Goal: Check status: Check status

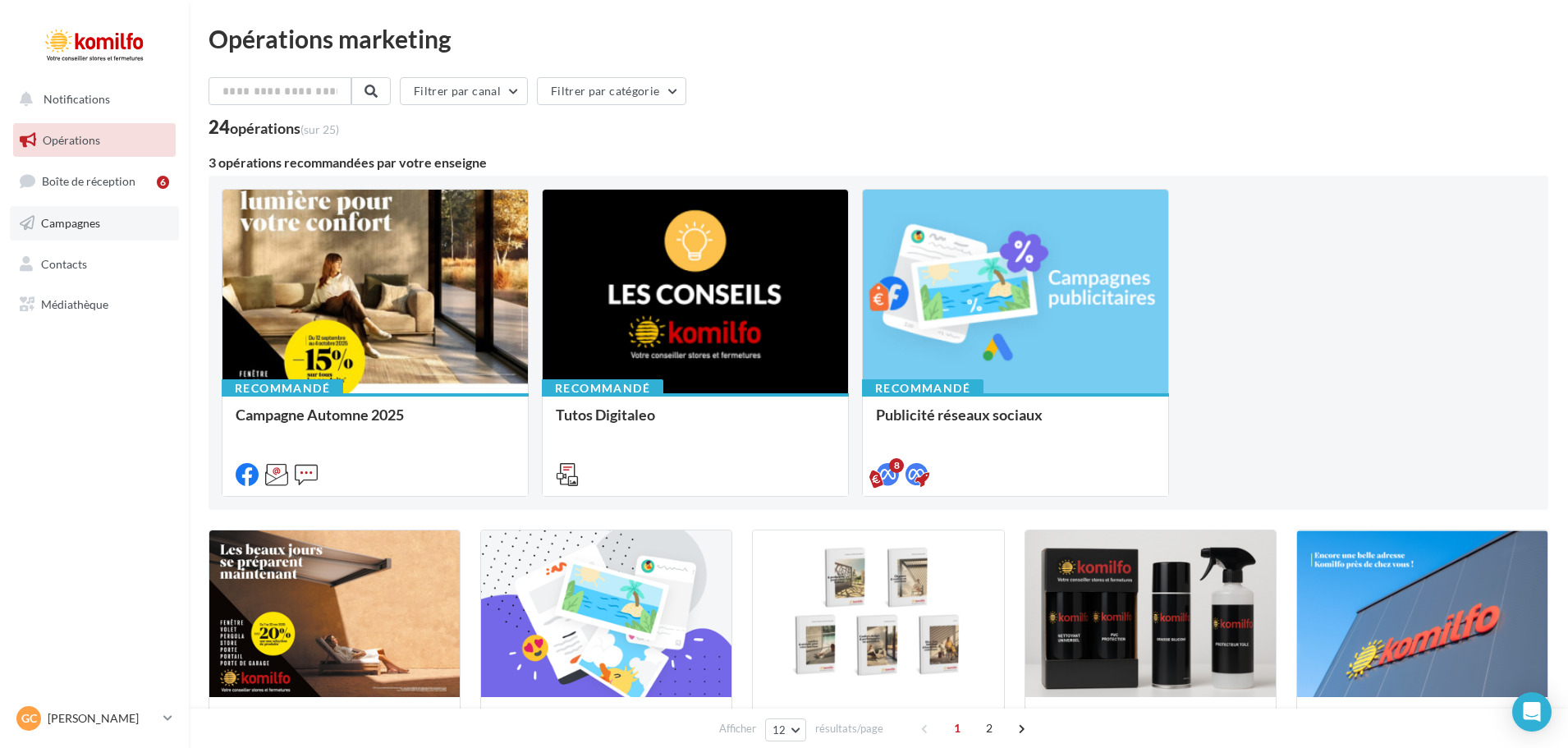
click at [117, 231] on link "Campagnes" at bounding box center [94, 223] width 169 height 35
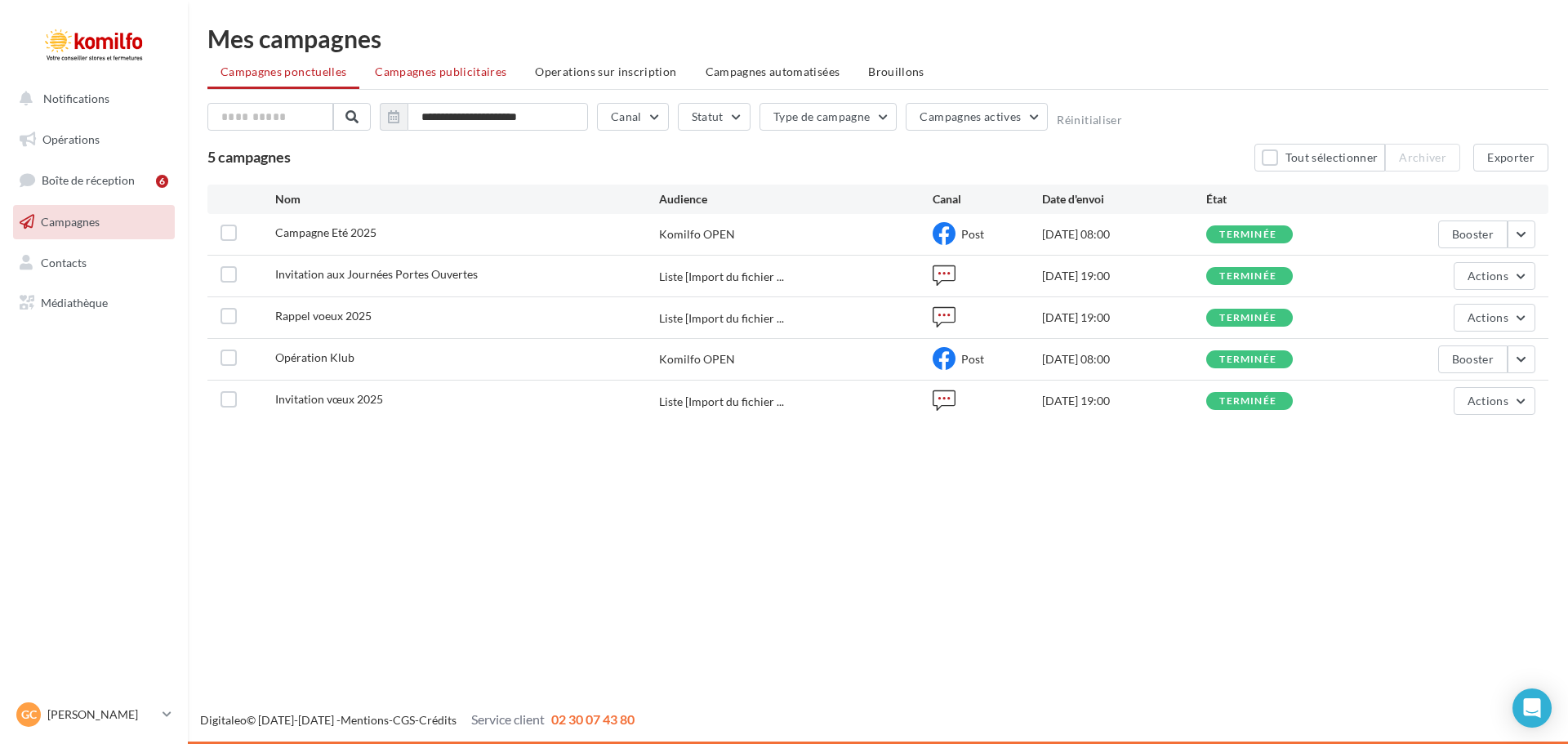
click at [440, 81] on li "Campagnes publicitaires" at bounding box center [441, 72] width 158 height 29
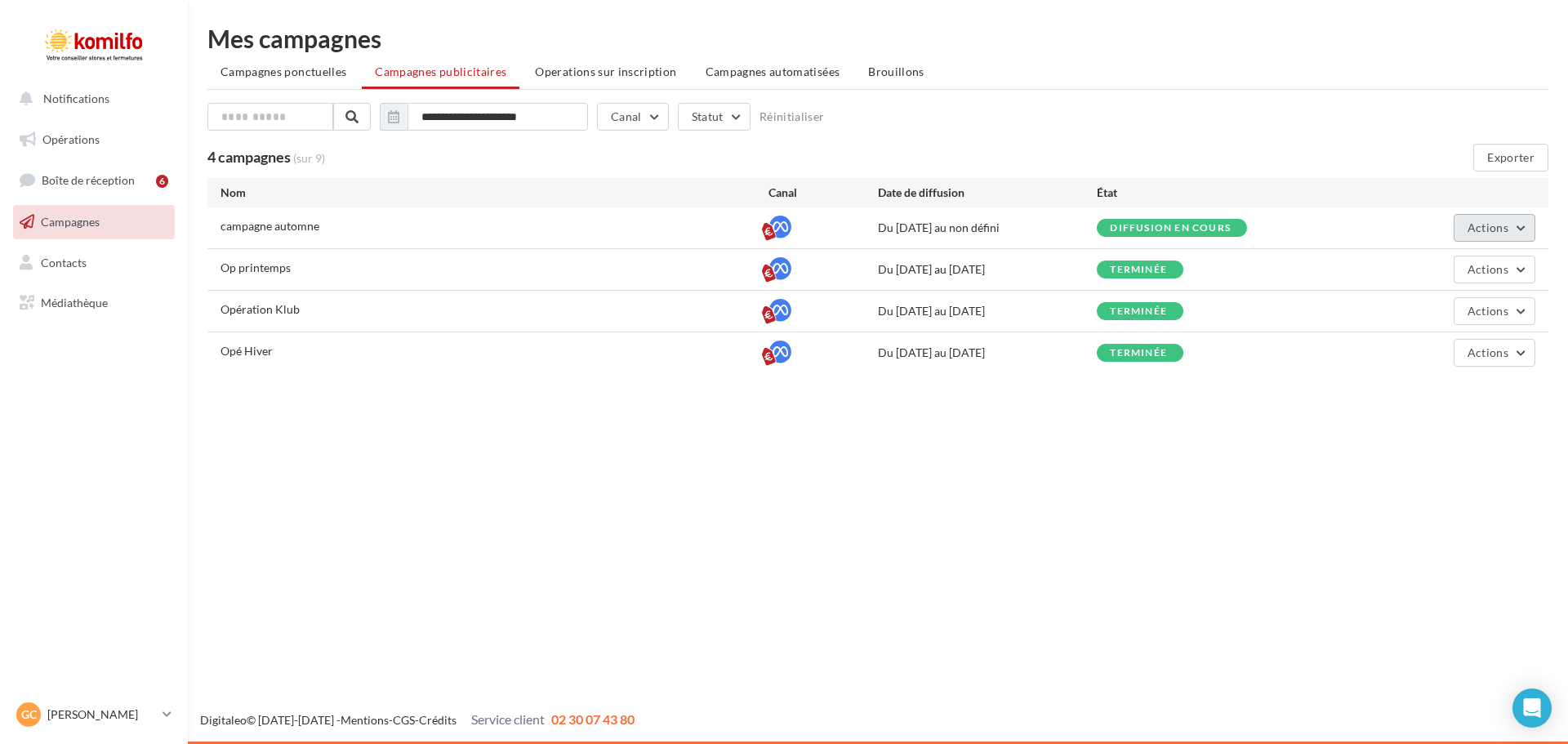
click at [1507, 232] on span "Actions" at bounding box center [1487, 227] width 41 height 14
click at [1441, 297] on button "Voir les résultats" at bounding box center [1453, 309] width 164 height 42
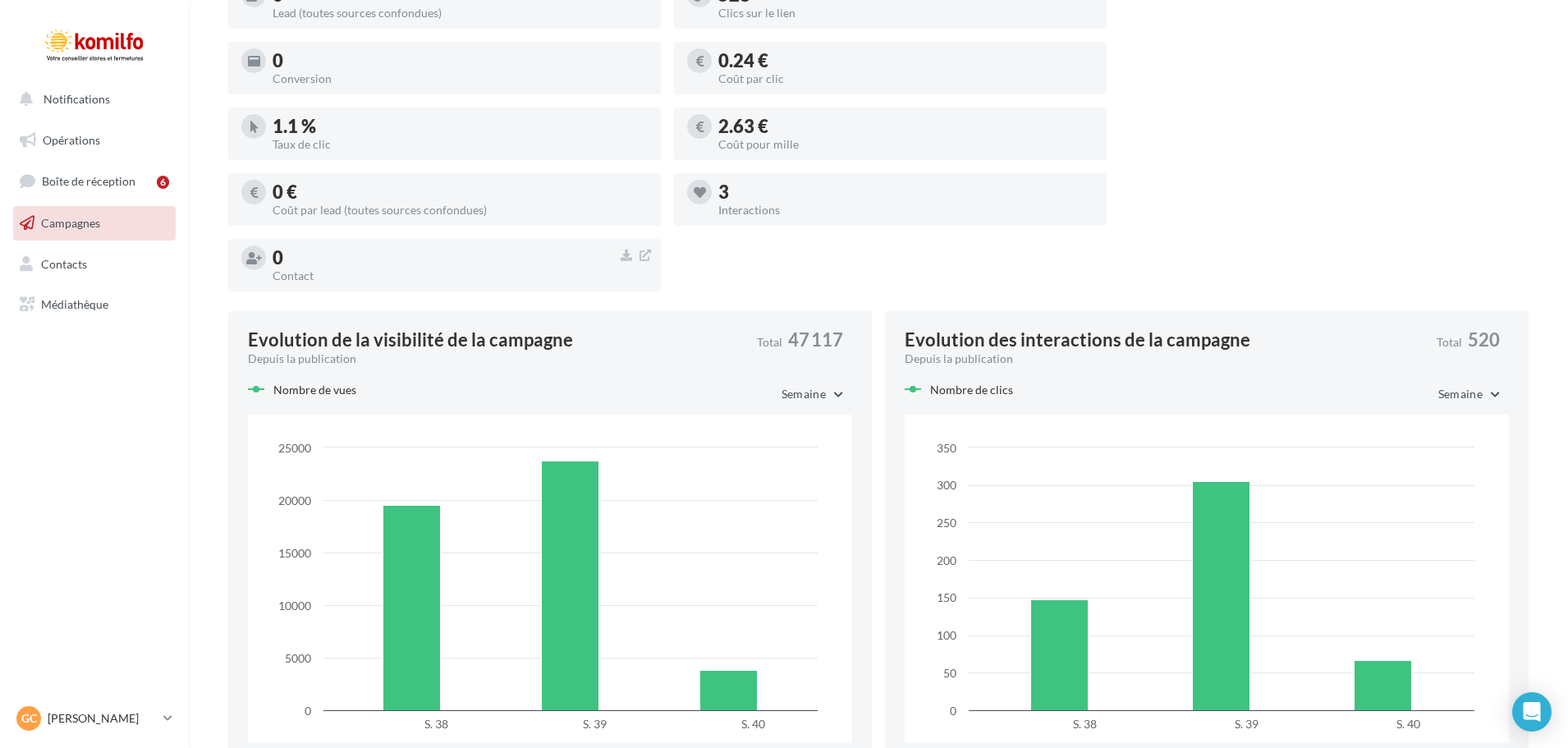
scroll to position [417, 0]
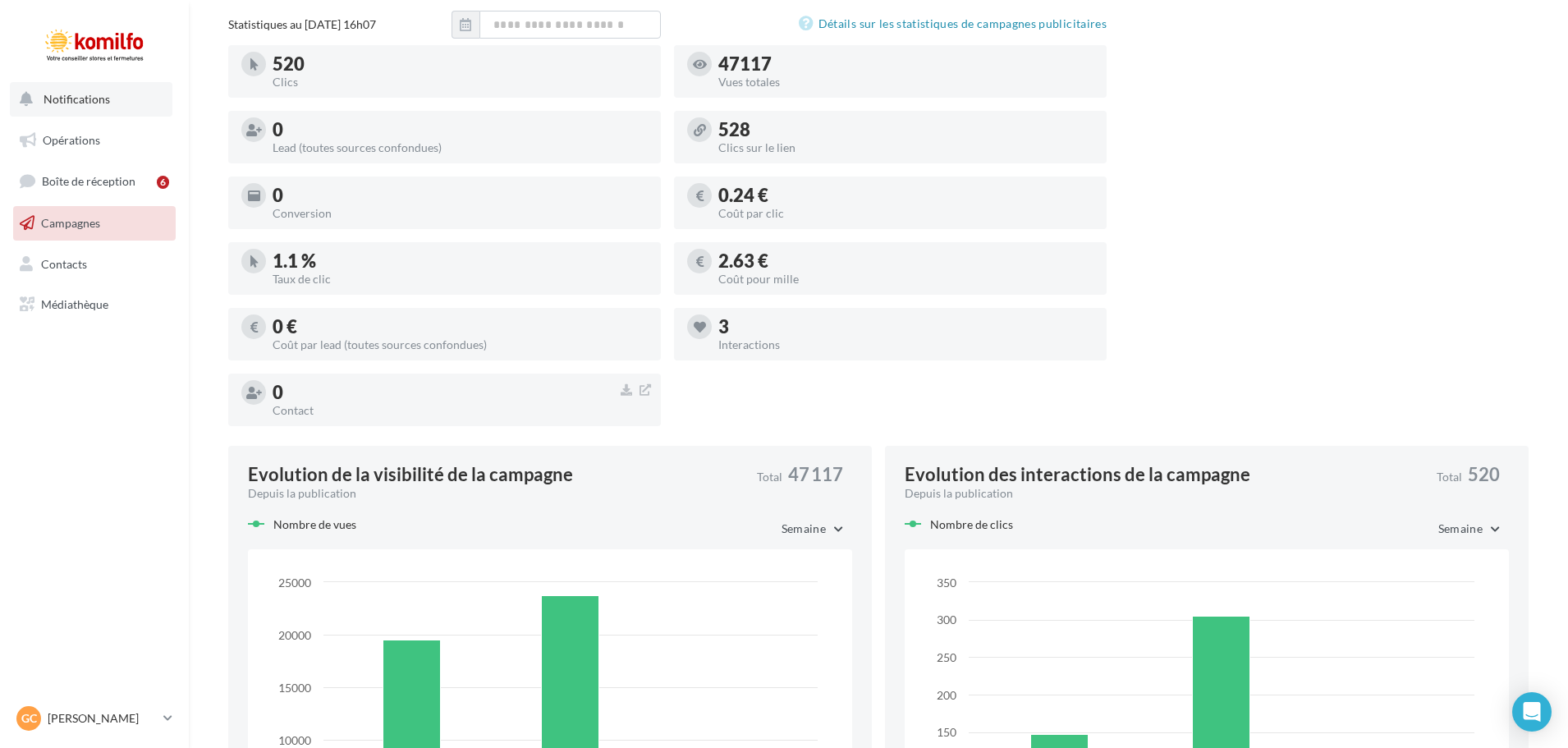
click at [96, 101] on span "Notifications" at bounding box center [77, 99] width 67 height 14
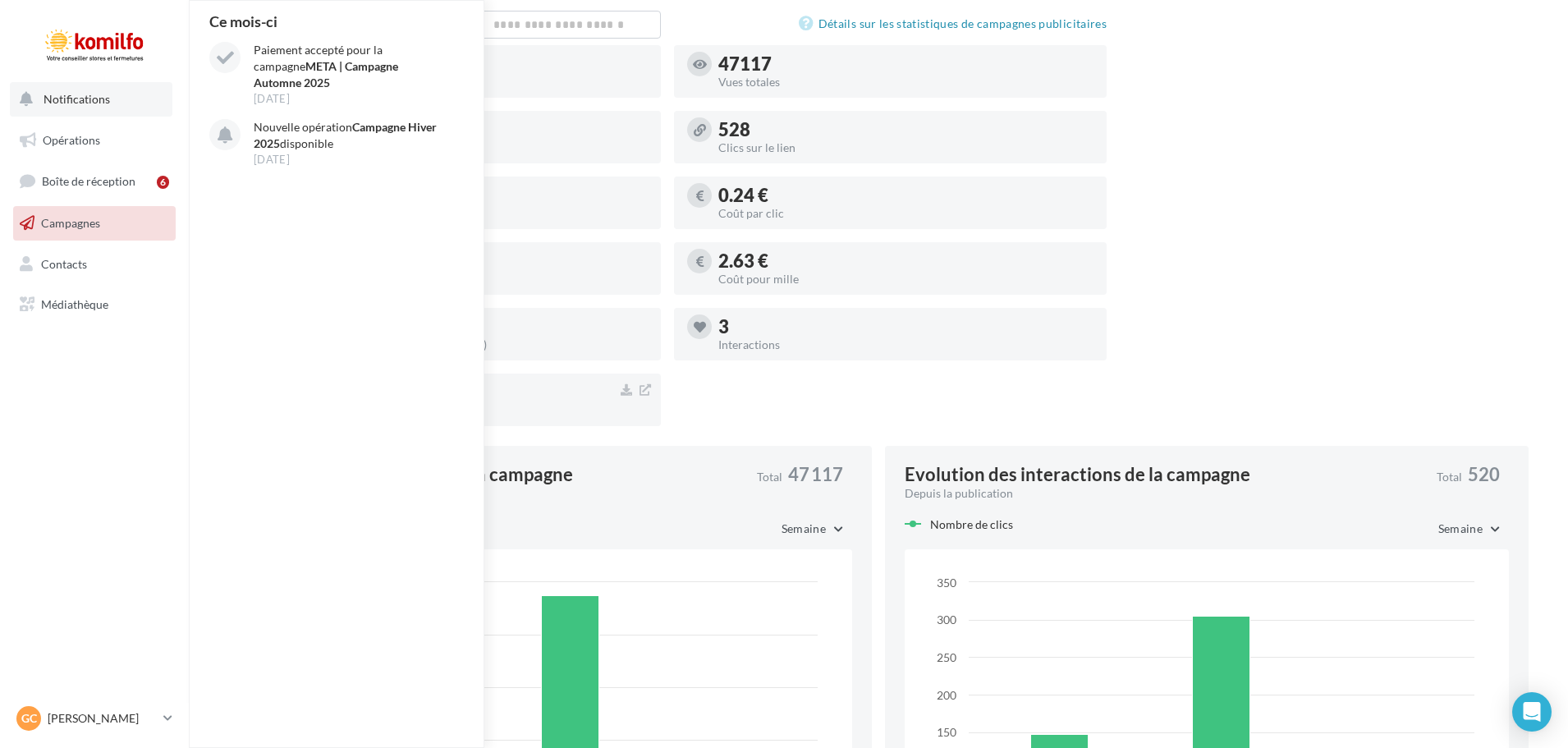
click at [91, 101] on span "Notifications" at bounding box center [77, 99] width 67 height 14
